Goal: Check status

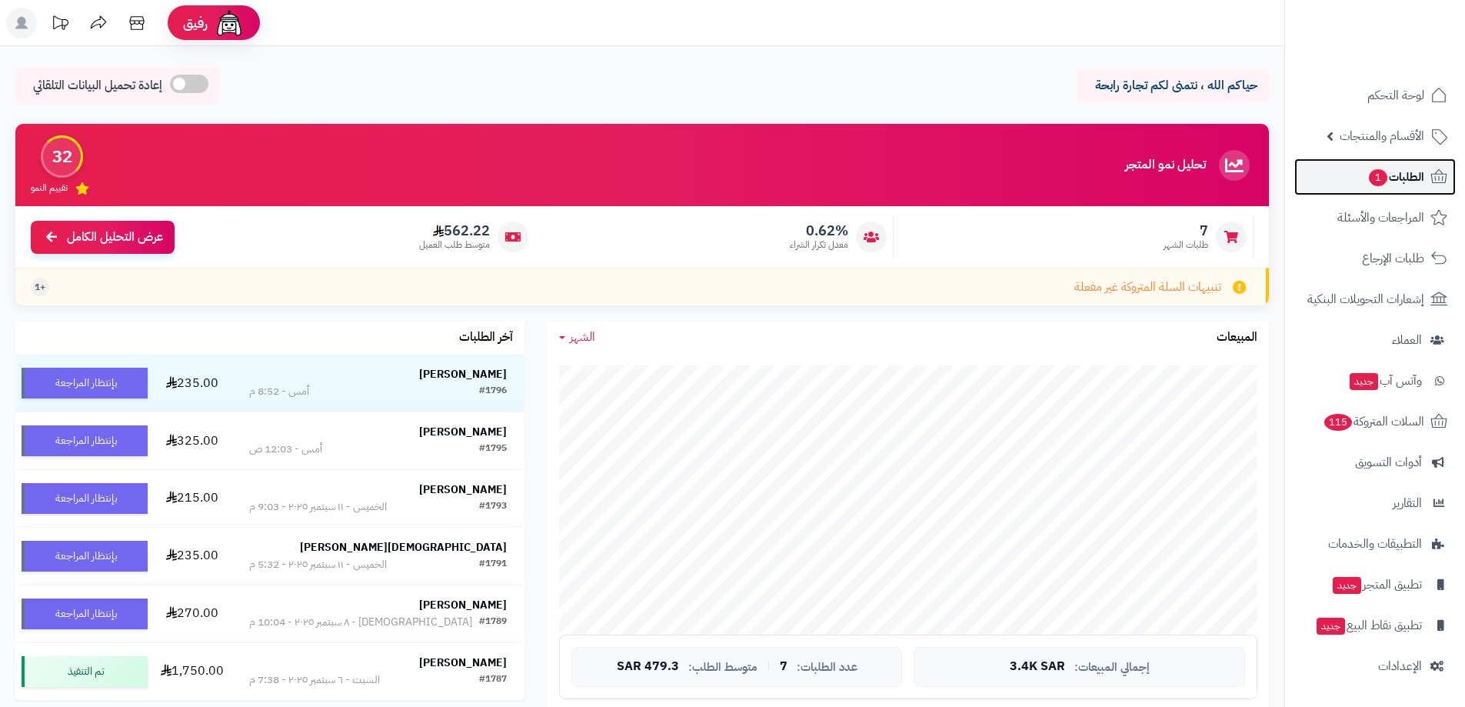
click at [1347, 163] on link "الطلبات 1" at bounding box center [1374, 176] width 161 height 37
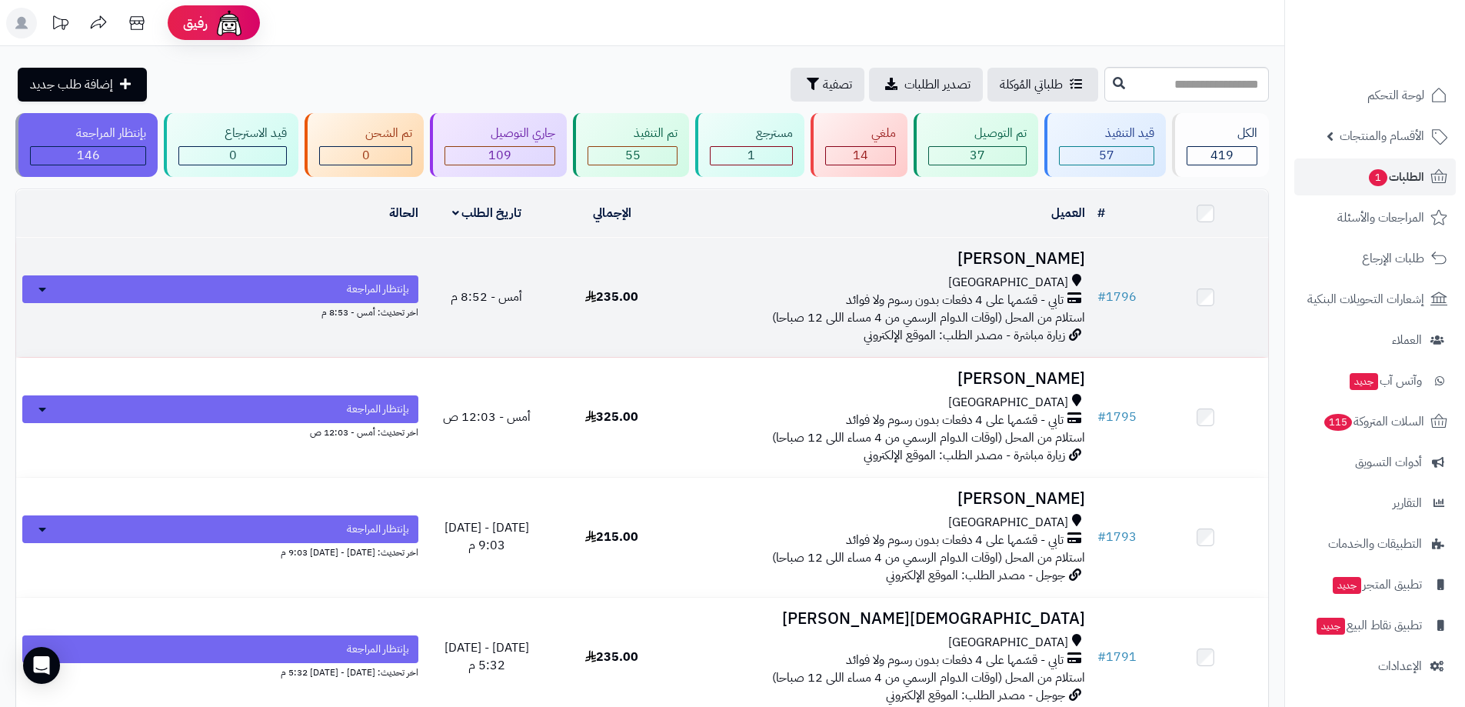
click at [1040, 258] on h3 "[PERSON_NAME]" at bounding box center [883, 259] width 405 height 18
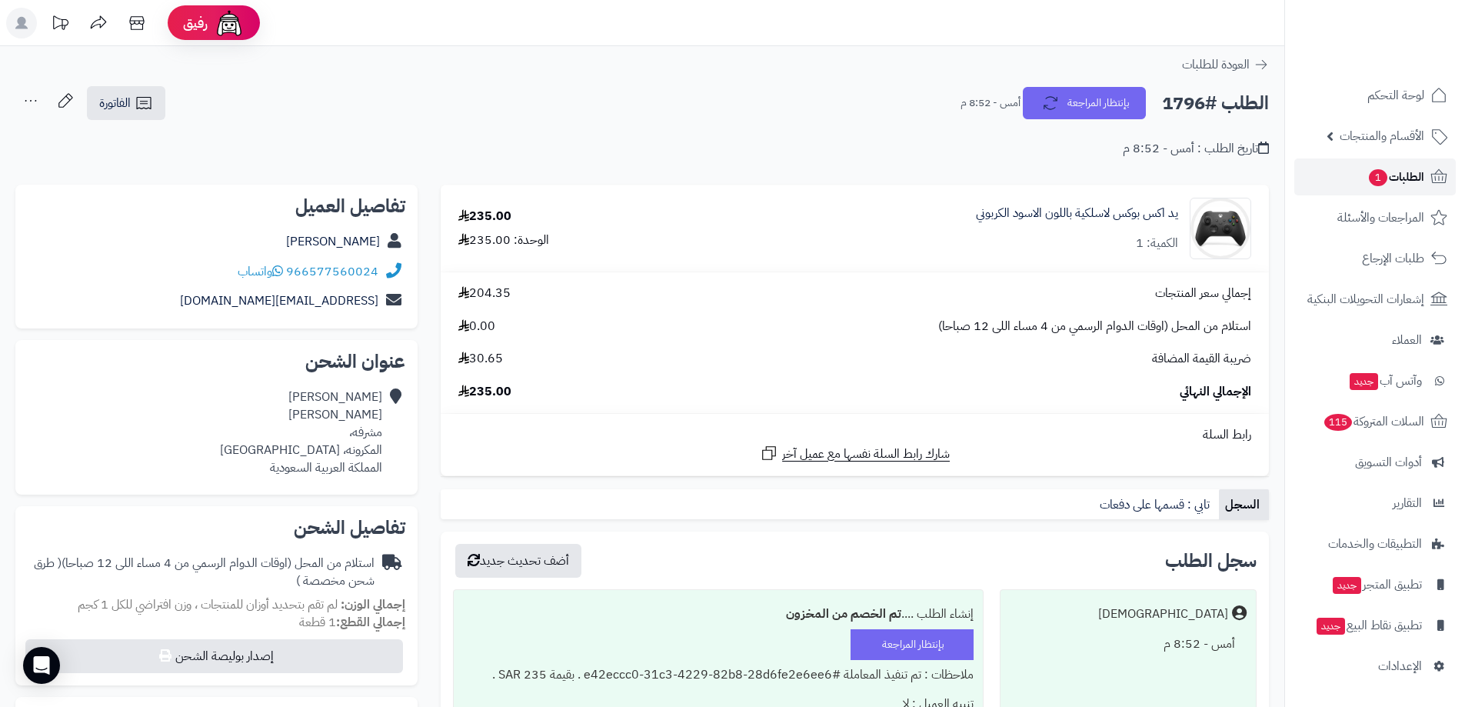
click at [1407, 172] on span "الطلبات 1" at bounding box center [1395, 177] width 57 height 22
